Goal: Task Accomplishment & Management: Complete application form

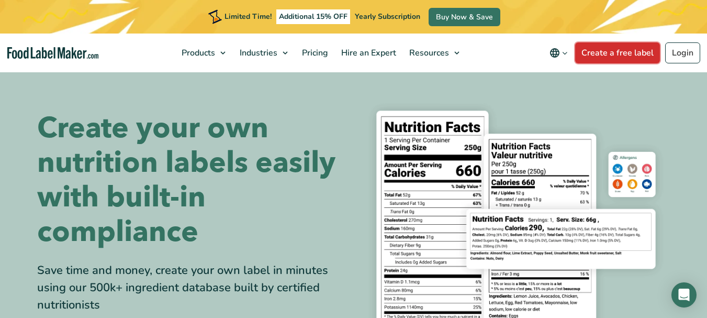
click at [613, 52] on link "Create a free label" at bounding box center [617, 52] width 85 height 21
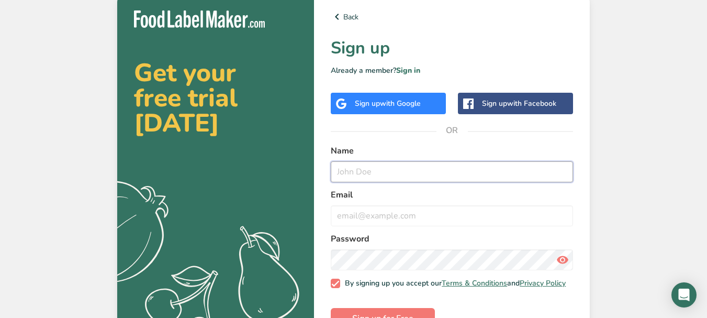
click at [351, 171] on input "text" at bounding box center [452, 171] width 242 height 21
type input "Adi"
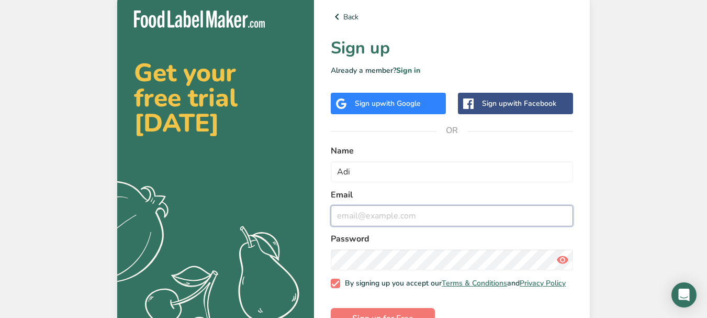
click at [342, 218] on input "email" at bounding box center [452, 215] width 242 height 21
type input "[EMAIL_ADDRESS][DOMAIN_NAME]"
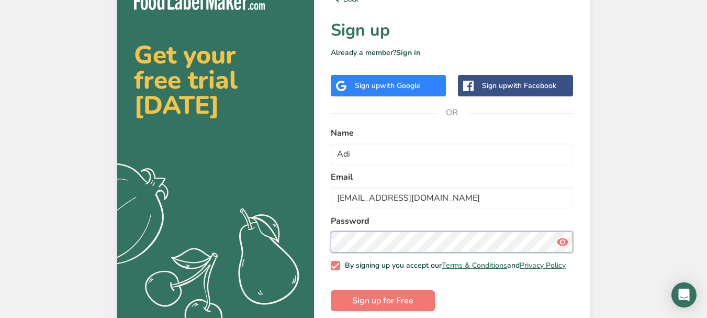
scroll to position [34, 0]
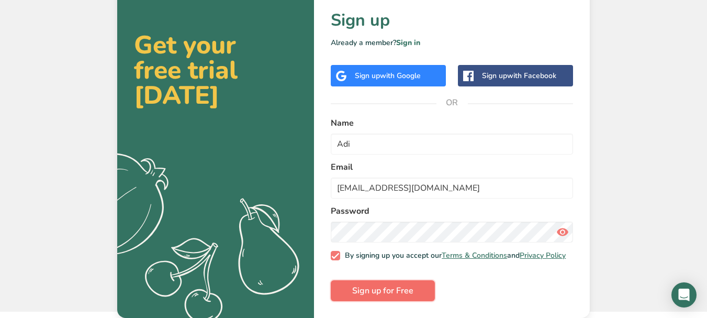
click at [348, 289] on button "Sign up for Free" at bounding box center [383, 290] width 104 height 21
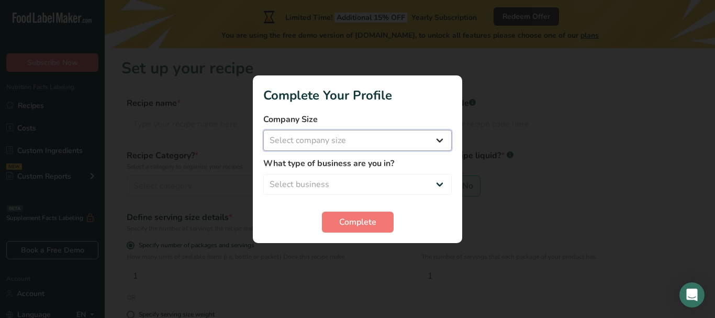
click at [438, 139] on select "Select company size Fewer than 10 Employees 10 to 50 Employees 51 to 500 Employ…" at bounding box center [357, 140] width 188 height 21
select select "1"
click at [263, 130] on select "Select company size Fewer than 10 Employees 10 to 50 Employees 51 to 500 Employ…" at bounding box center [357, 140] width 188 height 21
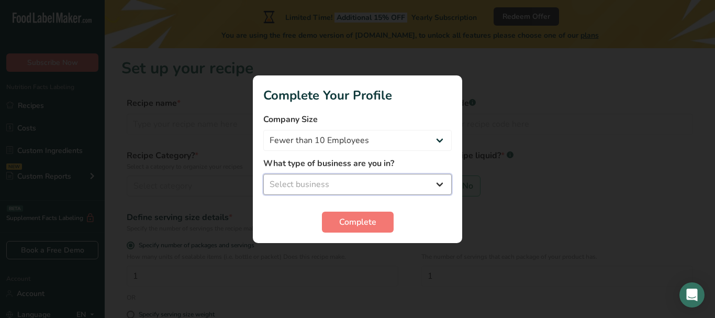
click at [440, 188] on select "Select business Packaged Food Manufacturer Restaurant & Cafe Bakery Meal Plans …" at bounding box center [357, 184] width 188 height 21
select select "8"
click at [263, 174] on select "Select business Packaged Food Manufacturer Restaurant & Cafe Bakery Meal Plans …" at bounding box center [357, 184] width 188 height 21
click at [441, 187] on select "Packaged Food Manufacturer Restaurant & Cafe Bakery Meal Plans & Catering Compa…" at bounding box center [357, 184] width 188 height 21
click at [284, 186] on select "Packaged Food Manufacturer Restaurant & Cafe Bakery Meal Plans & Catering Compa…" at bounding box center [357, 184] width 188 height 21
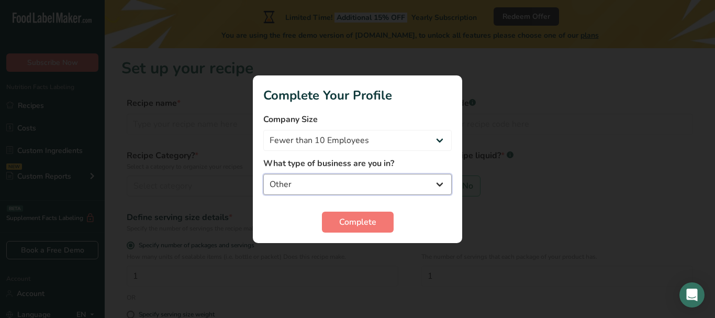
click at [284, 185] on select "Packaged Food Manufacturer Restaurant & Cafe Bakery Meal Plans & Catering Compa…" at bounding box center [357, 184] width 188 height 21
click at [358, 218] on span "Complete" at bounding box center [357, 222] width 37 height 13
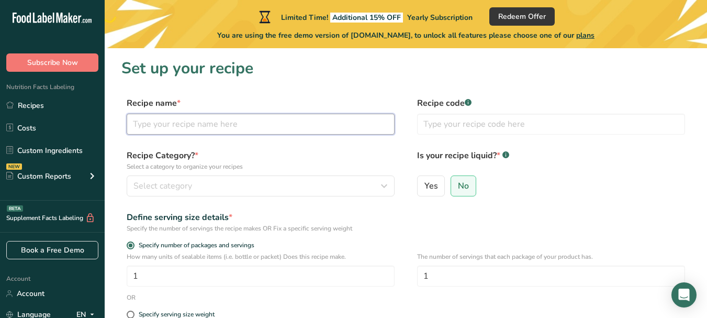
click at [157, 126] on input "text" at bounding box center [261, 124] width 268 height 21
type input "Power Duff"
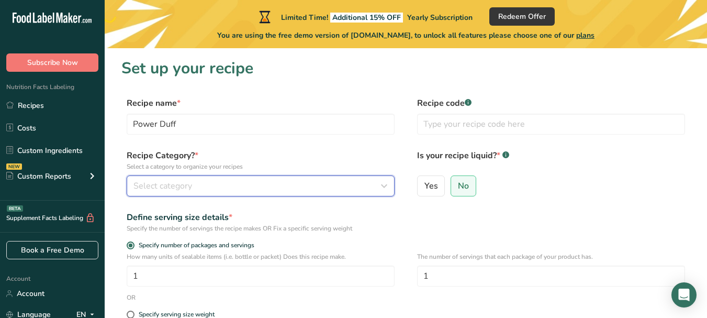
click at [385, 187] on icon "button" at bounding box center [384, 185] width 13 height 19
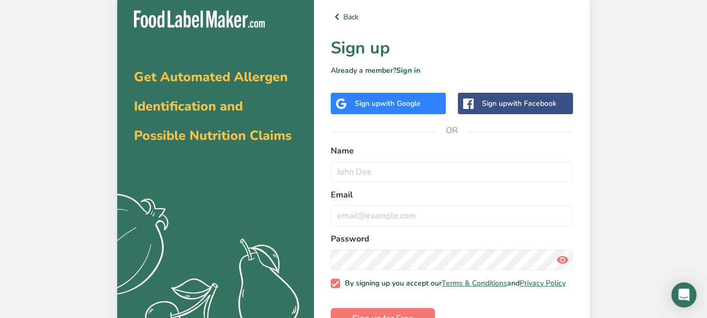
scroll to position [34, 0]
